Goal: Use online tool/utility: Utilize a website feature to perform a specific function

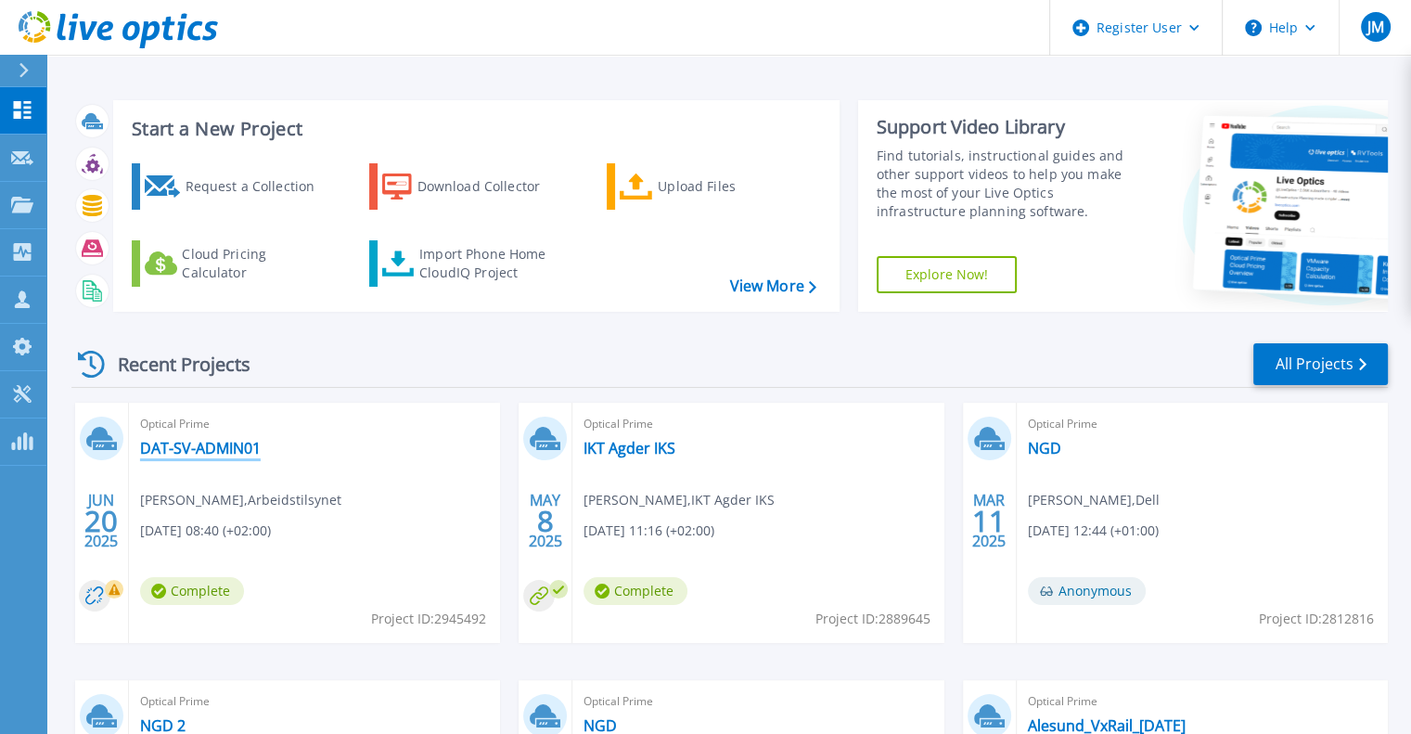
click at [244, 447] on link "DAT-SV-ADMIN01" at bounding box center [200, 448] width 121 height 19
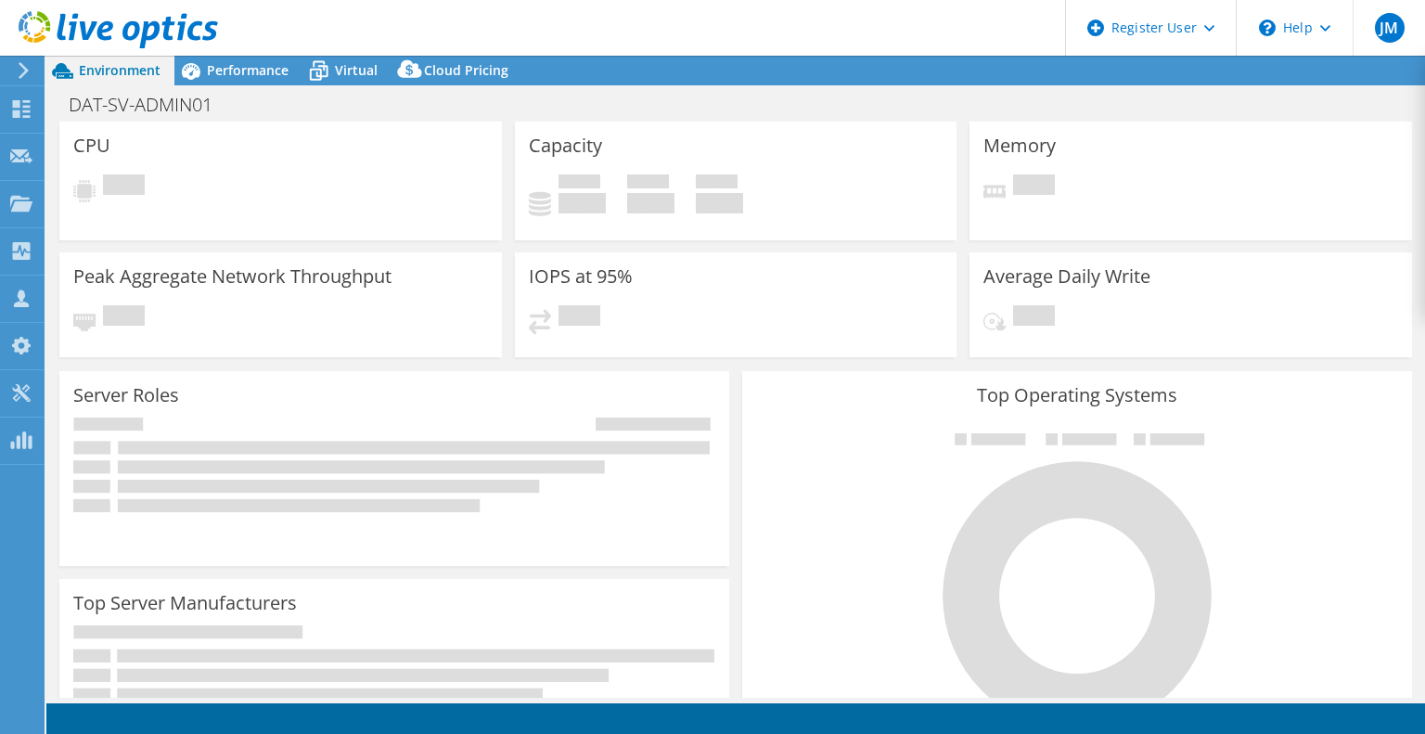
select select "EUFrankfurt"
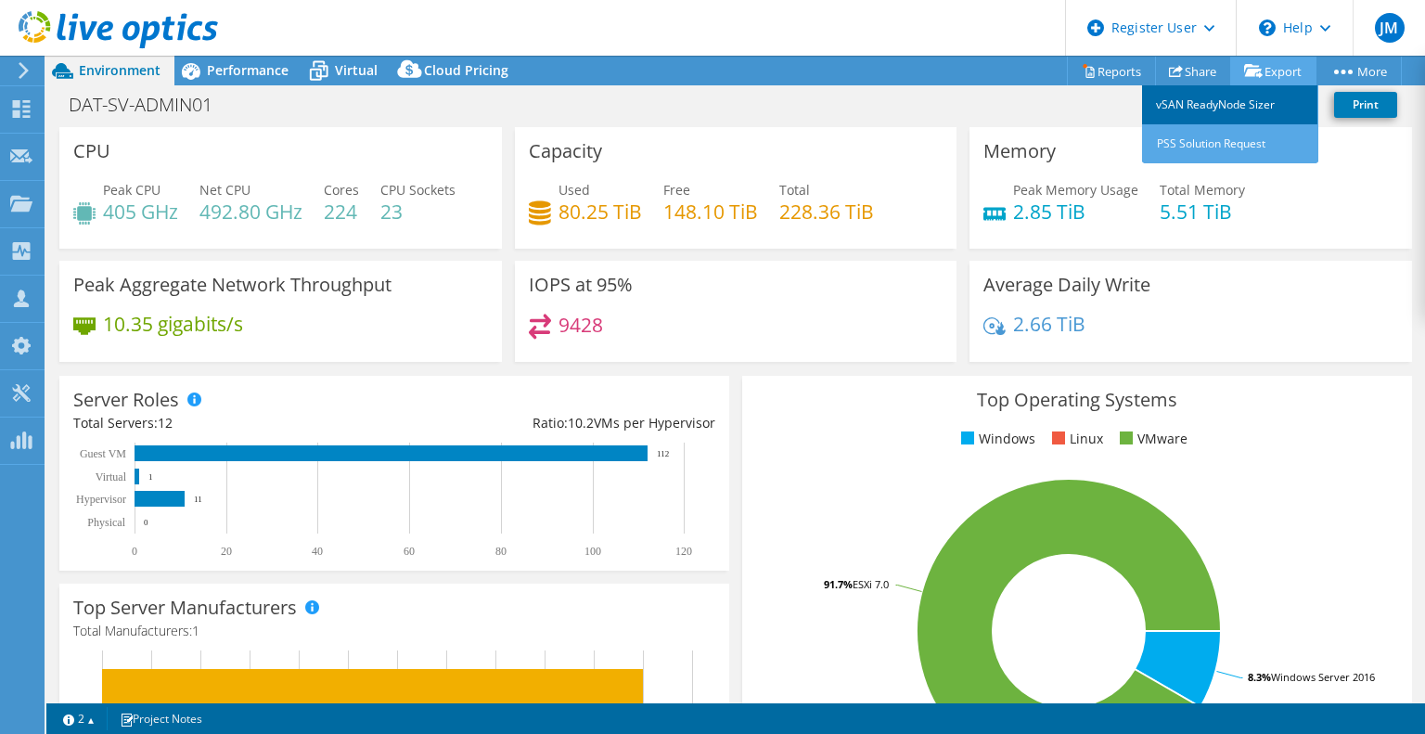
click at [1195, 105] on link "vSAN ReadyNode Sizer" at bounding box center [1230, 104] width 176 height 39
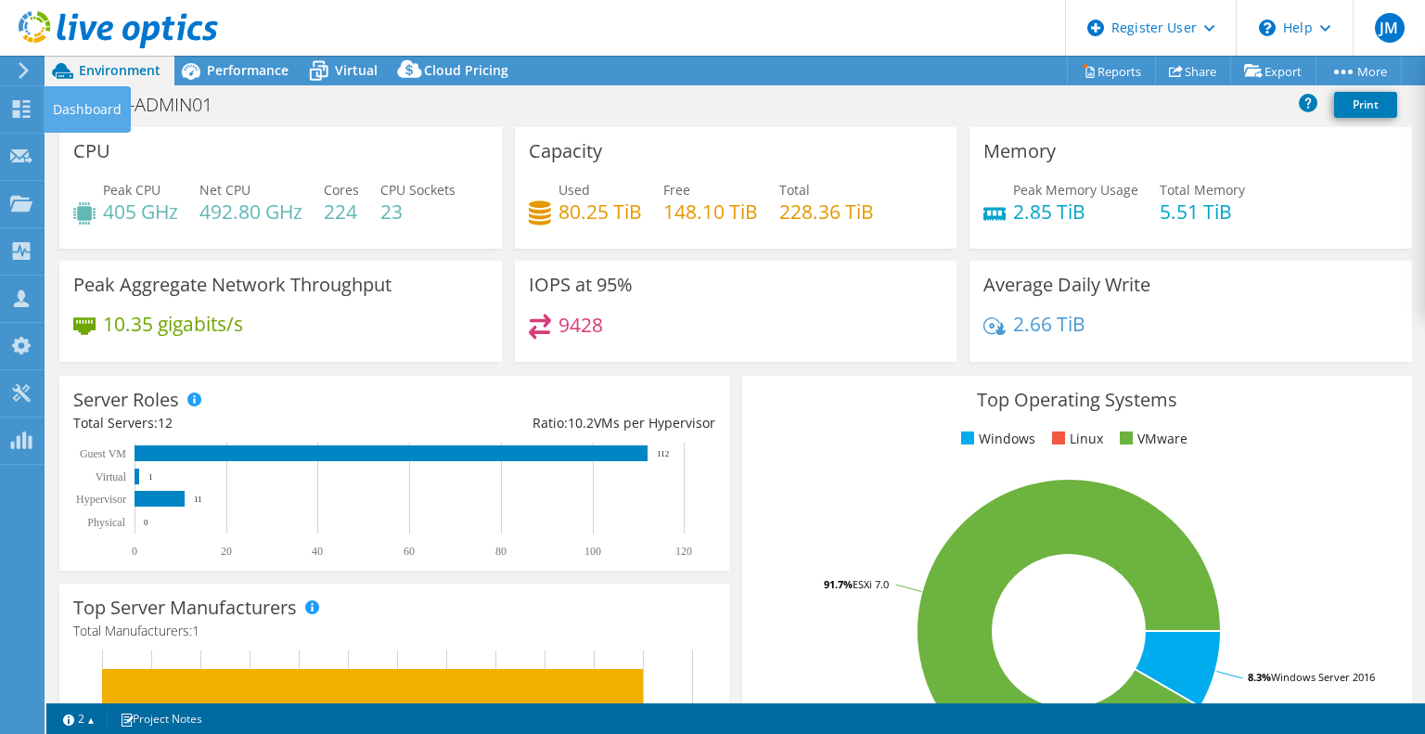
drag, startPoint x: 15, startPoint y: 130, endPoint x: 57, endPoint y: 131, distance: 41.8
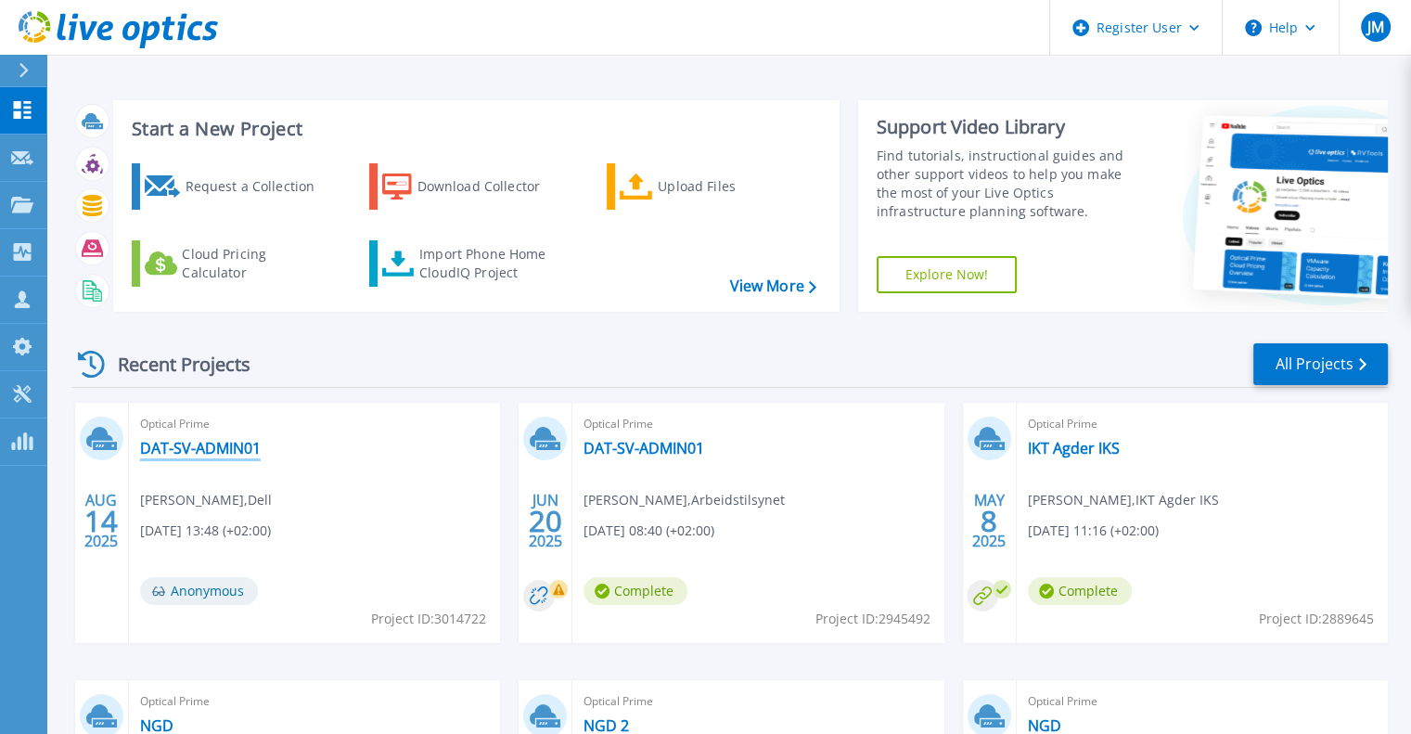
click at [199, 440] on link "DAT-SV-ADMIN01" at bounding box center [200, 448] width 121 height 19
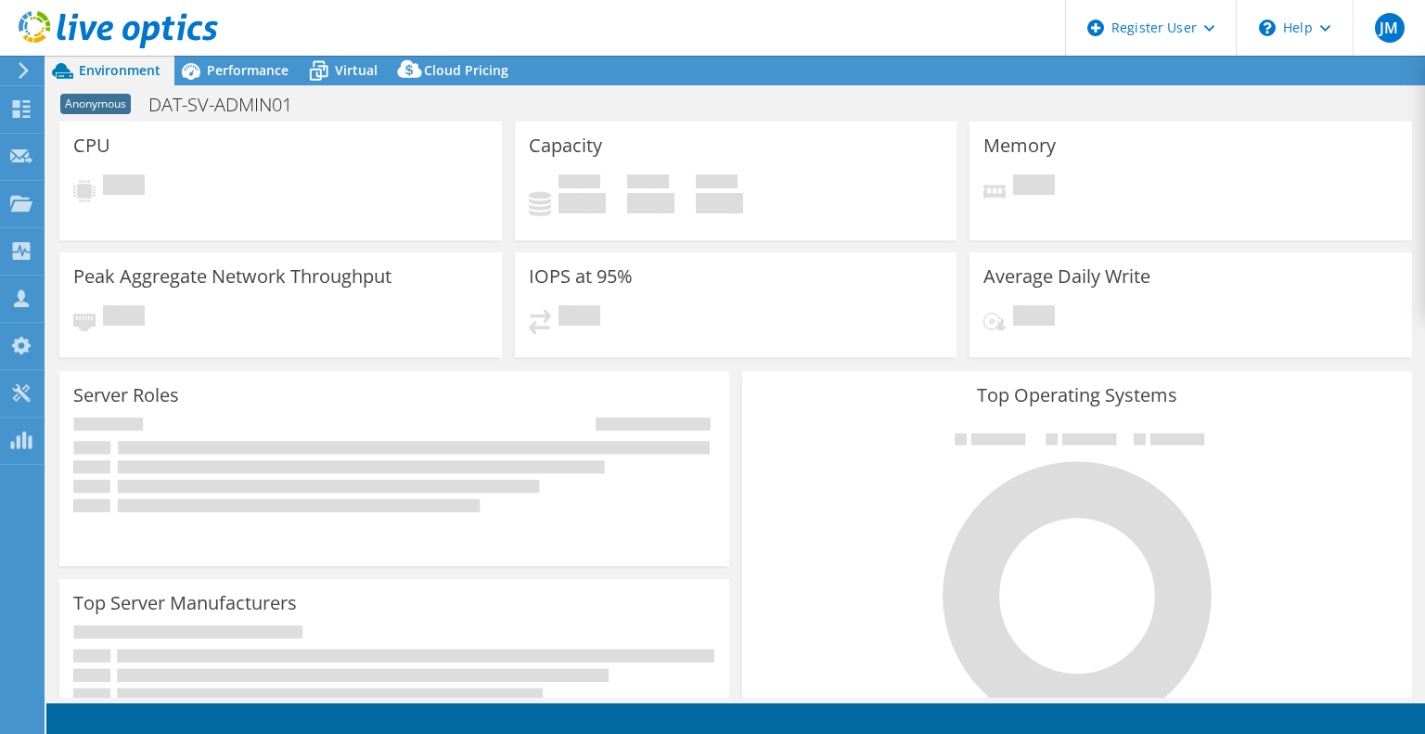
select select "USD"
